Goal: Task Accomplishment & Management: Use online tool/utility

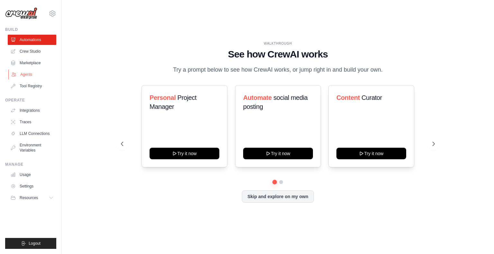
click at [28, 73] on link "Agents" at bounding box center [32, 74] width 49 height 10
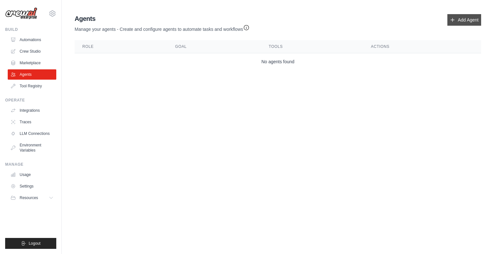
click at [457, 19] on link "Add Agent" at bounding box center [464, 20] width 34 height 12
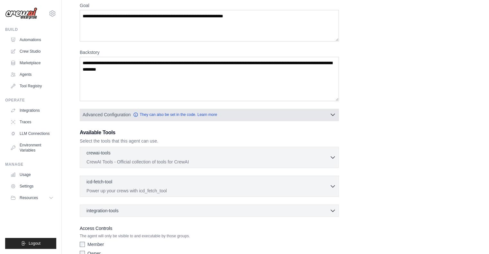
scroll to position [89, 0]
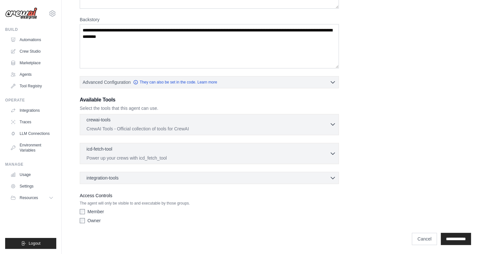
click at [271, 120] on div "crewai-tools 0 selected" at bounding box center [207, 121] width 243 height 8
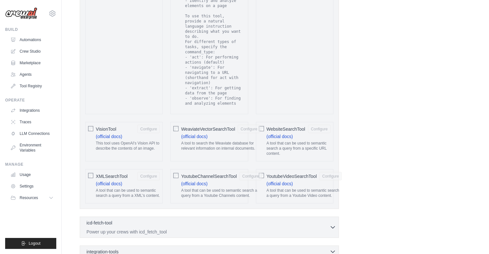
scroll to position [1292, 0]
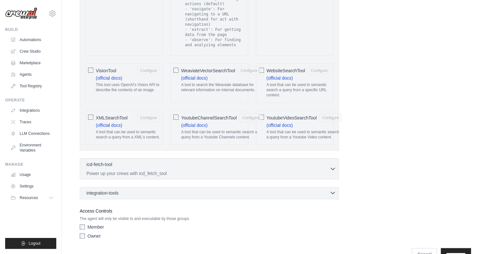
click at [134, 190] on div "integration-tools 0 selected" at bounding box center [210, 193] width 249 height 6
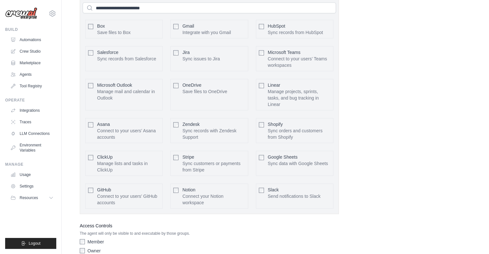
scroll to position [1508, 0]
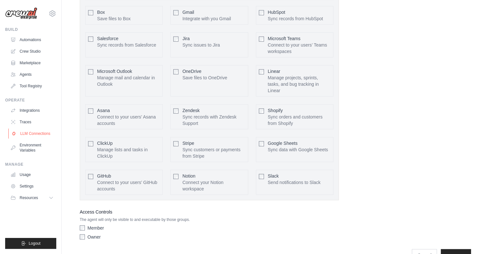
click at [34, 134] on link "LLM Connections" at bounding box center [32, 134] width 49 height 10
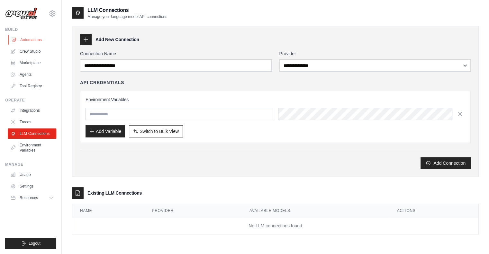
click at [24, 39] on link "Automations" at bounding box center [32, 40] width 49 height 10
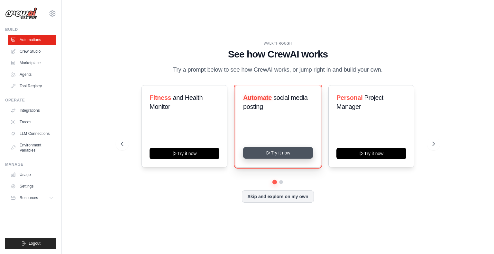
click at [273, 151] on button "Try it now" at bounding box center [278, 153] width 70 height 12
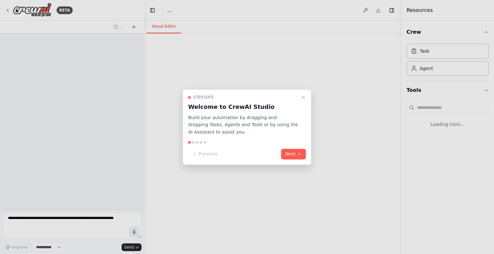
select select "****"
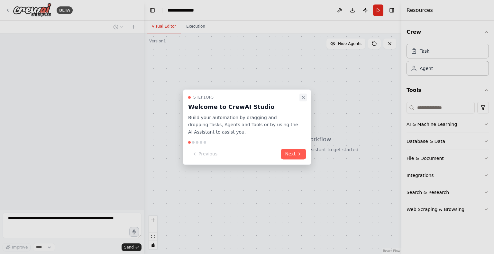
click at [302, 97] on icon "Close walkthrough" at bounding box center [302, 97] width 5 height 5
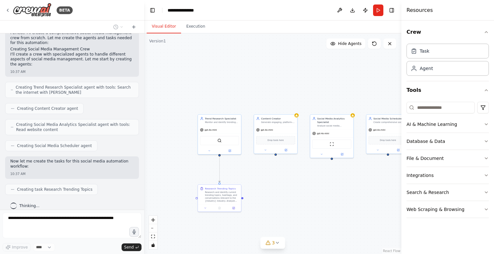
scroll to position [301, 0]
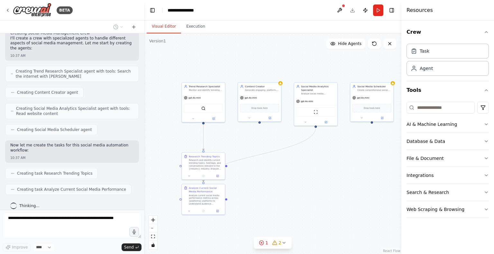
drag, startPoint x: 311, startPoint y: 177, endPoint x: 256, endPoint y: 142, distance: 65.4
click at [256, 142] on div ".deletable-edge-delete-btn { width: 20px; height: 20px; border: 0px solid #ffff…" at bounding box center [272, 143] width 257 height 221
click at [339, 131] on div ".deletable-edge-delete-btn { width: 20px; height: 20px; border: 0px solid #ffff…" at bounding box center [272, 143] width 257 height 221
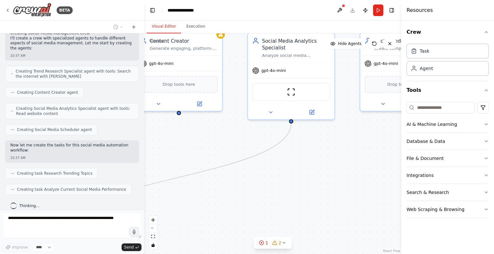
click at [336, 150] on div ".deletable-edge-delete-btn { width: 20px; height: 20px; border: 0px solid #ffff…" at bounding box center [272, 143] width 257 height 221
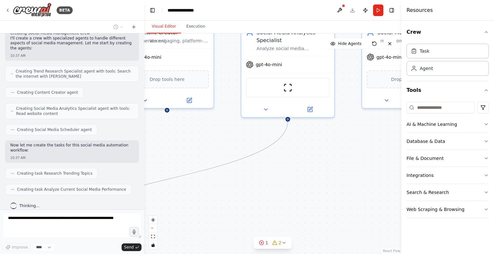
click at [336, 150] on div ".deletable-edge-delete-btn { width: 20px; height: 20px; border: 0px solid #ffff…" at bounding box center [272, 143] width 257 height 221
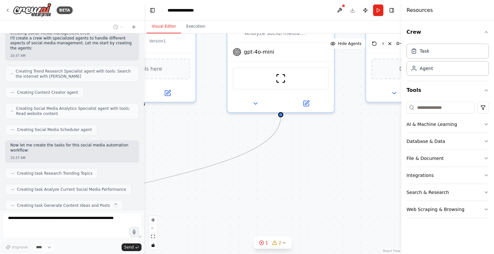
scroll to position [317, 0]
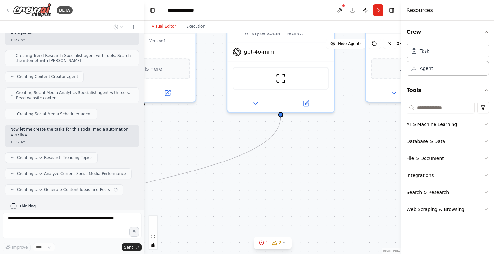
click at [336, 150] on div ".deletable-edge-delete-btn { width: 20px; height: 20px; border: 0px solid #ffff…" at bounding box center [272, 143] width 257 height 221
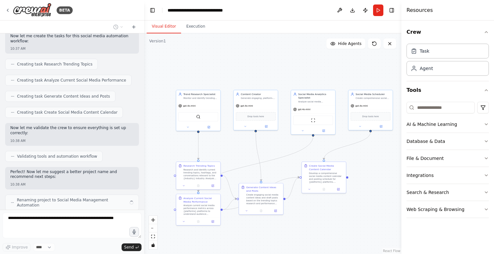
scroll to position [415, 0]
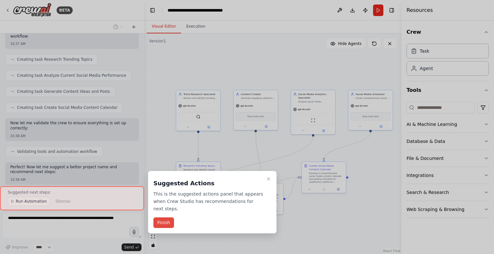
click at [162, 218] on button "Finish" at bounding box center [163, 223] width 21 height 11
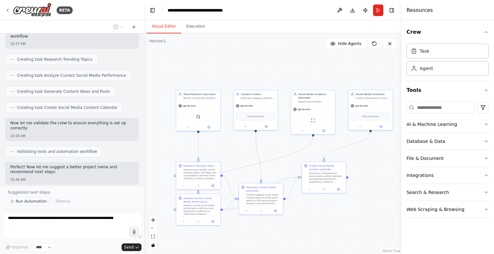
click at [23, 204] on span "Run Automation" at bounding box center [31, 201] width 31 height 5
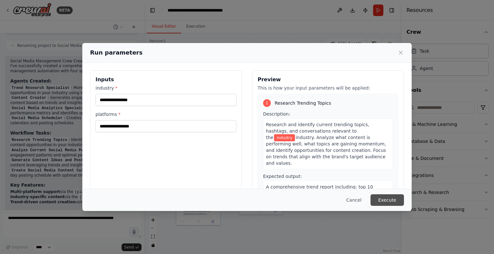
click at [396, 199] on button "Execute" at bounding box center [386, 200] width 33 height 12
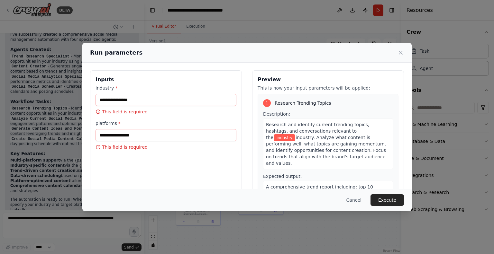
scroll to position [601, 0]
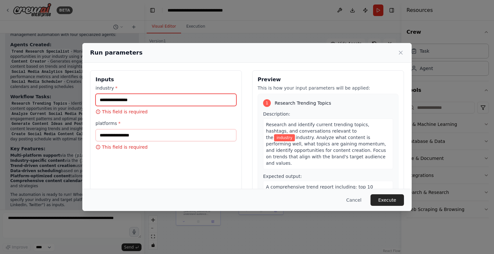
click at [177, 100] on input "industry *" at bounding box center [165, 100] width 141 height 12
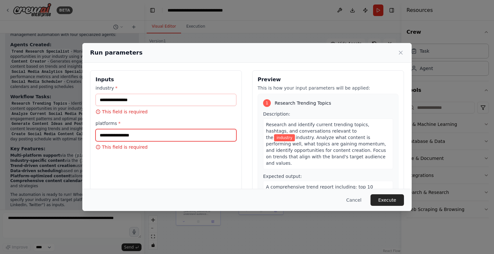
click at [127, 134] on input "platforms *" at bounding box center [165, 135] width 141 height 12
click at [356, 200] on button "Cancel" at bounding box center [353, 200] width 25 height 12
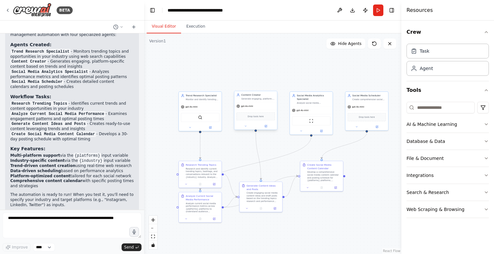
click at [254, 120] on div "Drop tools here" at bounding box center [255, 116] width 39 height 8
